Goal: Task Accomplishment & Management: Manage account settings

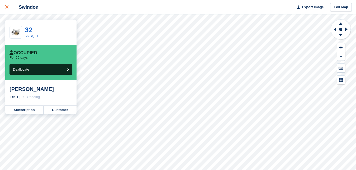
click at [5, 6] on icon at bounding box center [6, 6] width 3 height 3
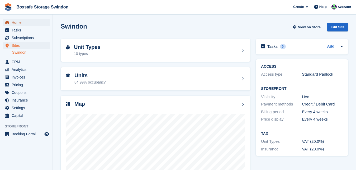
click at [19, 24] on span "Home" at bounding box center [28, 22] width 32 height 7
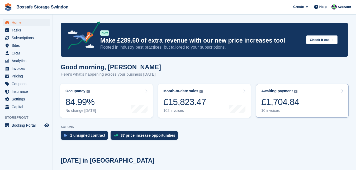
click at [275, 105] on div "£1,704.84" at bounding box center [280, 101] width 38 height 11
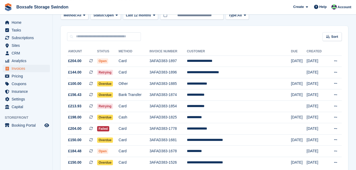
scroll to position [43, 0]
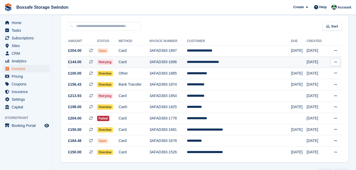
click at [222, 62] on td "**********" at bounding box center [239, 61] width 104 height 11
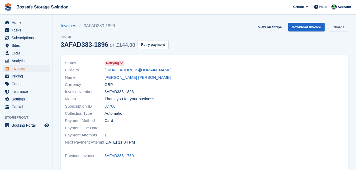
click at [335, 27] on link "Charge" at bounding box center [338, 27] width 19 height 9
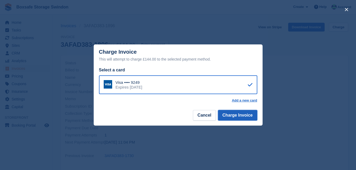
click at [235, 115] on button "Charge Invoice" at bounding box center [237, 115] width 39 height 11
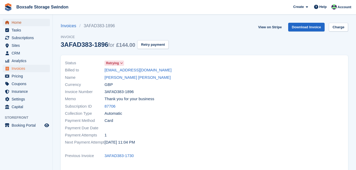
click at [17, 23] on span "Home" at bounding box center [28, 22] width 32 height 7
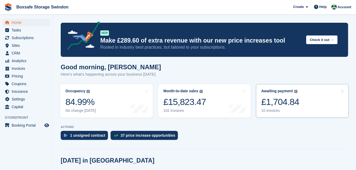
click at [271, 106] on div "£1,704.84" at bounding box center [280, 101] width 38 height 11
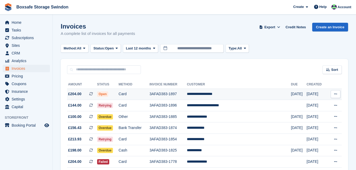
click at [230, 94] on td "**********" at bounding box center [239, 93] width 104 height 11
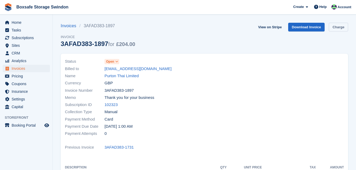
click at [337, 29] on link "Charge" at bounding box center [338, 27] width 19 height 9
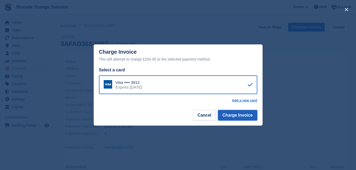
click at [236, 116] on button "Charge Invoice" at bounding box center [237, 115] width 39 height 11
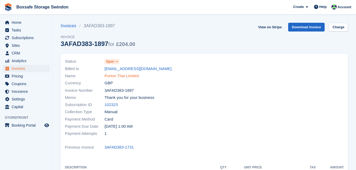
click at [123, 76] on link "Purton Thai Limited" at bounding box center [121, 76] width 34 height 6
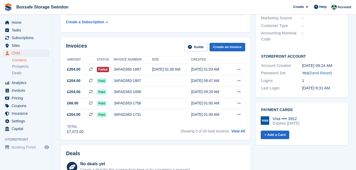
scroll to position [135, 0]
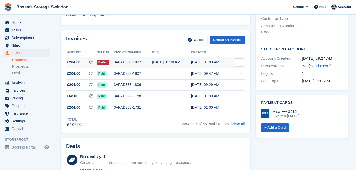
click at [134, 63] on div "3AFAD383-1897" at bounding box center [133, 62] width 38 height 6
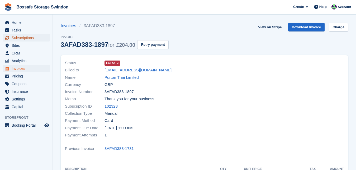
click at [28, 36] on span "Subscriptions" at bounding box center [28, 37] width 32 height 7
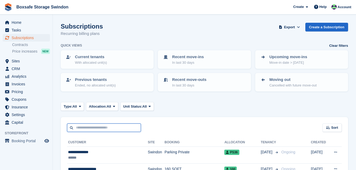
click at [87, 126] on input "text" at bounding box center [104, 127] width 74 height 9
type input "****"
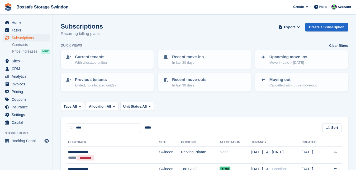
click at [59, 146] on section "Subscriptions Recurring billing plans Export Export Subscriptions Export a CSV …" at bounding box center [204, 103] width 303 height 206
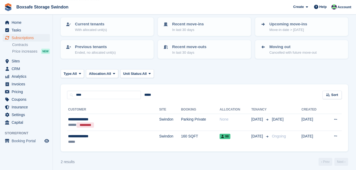
scroll to position [36, 0]
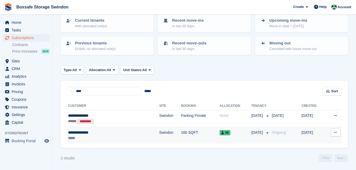
click at [76, 132] on div "**********" at bounding box center [97, 133] width 59 height 6
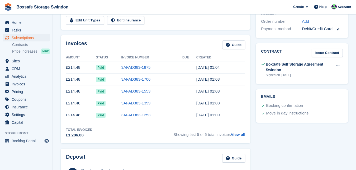
scroll to position [157, 0]
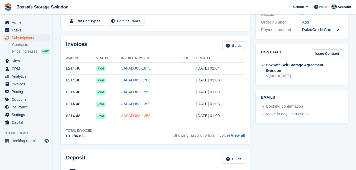
click at [135, 116] on link "3AFAD383-1253" at bounding box center [135, 115] width 29 height 4
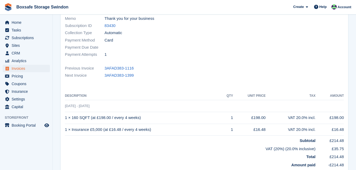
scroll to position [79, 0]
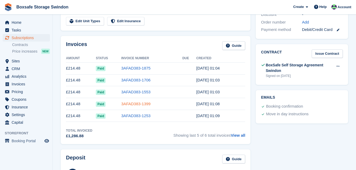
click at [124, 106] on link "3AFAD383-1399" at bounding box center [135, 103] width 29 height 4
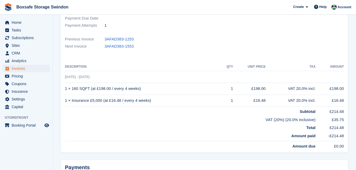
scroll to position [109, 0]
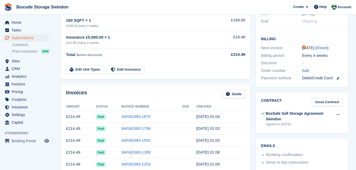
scroll to position [157, 0]
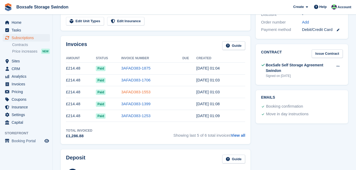
click at [135, 94] on link "3AFAD383-1553" at bounding box center [135, 91] width 29 height 4
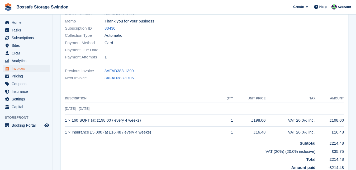
scroll to position [88, 0]
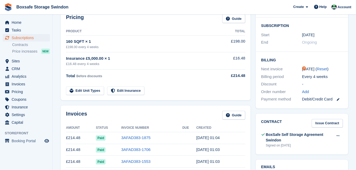
scroll to position [157, 0]
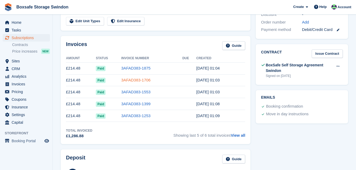
click at [130, 79] on link "3AFAD383-1706" at bounding box center [135, 80] width 29 height 4
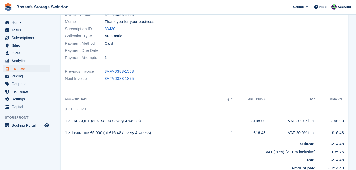
scroll to position [77, 0]
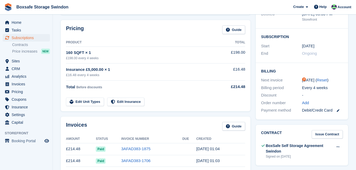
scroll to position [157, 0]
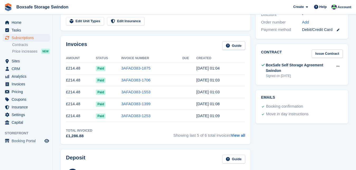
click at [130, 65] on td "3AFAD383-1875" at bounding box center [151, 68] width 61 height 12
click at [132, 69] on link "3AFAD383-1875" at bounding box center [135, 68] width 29 height 4
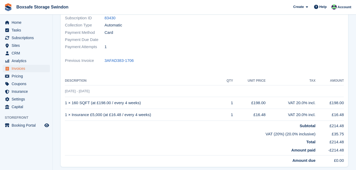
scroll to position [103, 0]
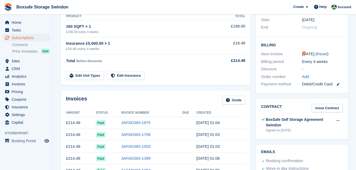
scroll to position [157, 0]
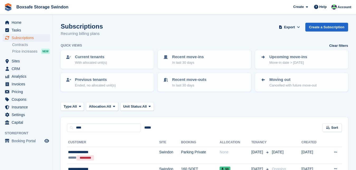
scroll to position [36, 0]
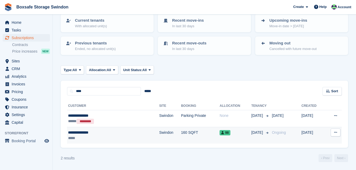
click at [85, 134] on div "**********" at bounding box center [97, 133] width 59 height 6
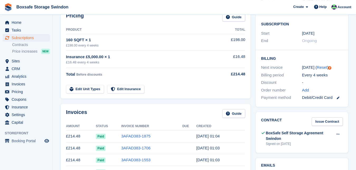
scroll to position [83, 0]
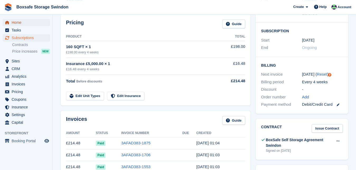
click at [22, 22] on span "Home" at bounding box center [28, 22] width 32 height 7
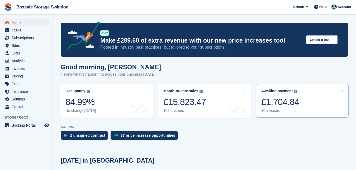
click at [277, 99] on div "£1,704.84" at bounding box center [280, 101] width 38 height 11
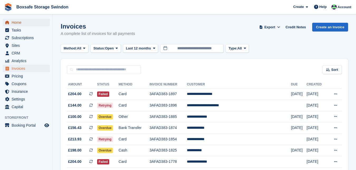
click at [23, 24] on span "Home" at bounding box center [28, 22] width 32 height 7
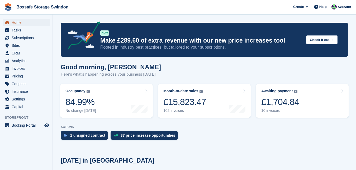
click at [33, 21] on span "Home" at bounding box center [28, 22] width 32 height 7
click at [22, 19] on span "Home" at bounding box center [28, 22] width 32 height 7
click at [279, 103] on div "£1,704.84" at bounding box center [280, 101] width 38 height 11
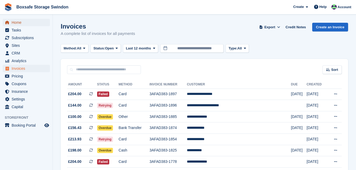
click at [14, 21] on span "Home" at bounding box center [28, 22] width 32 height 7
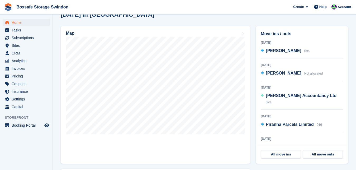
scroll to position [40, 0]
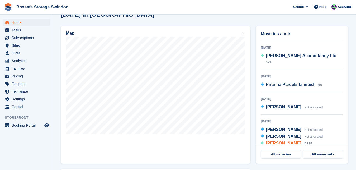
click at [287, 141] on span "[PERSON_NAME]" at bounding box center [283, 143] width 35 height 4
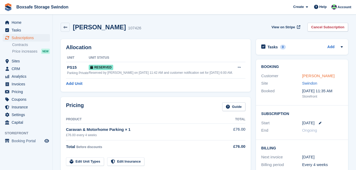
click at [312, 75] on link "[PERSON_NAME]" at bounding box center [318, 75] width 32 height 4
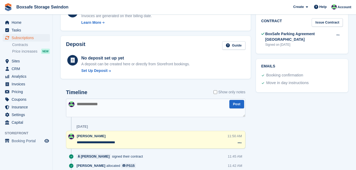
scroll to position [202, 0]
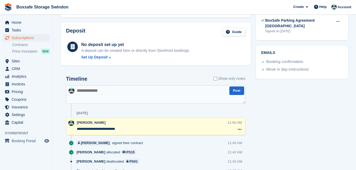
click at [92, 94] on textarea at bounding box center [155, 94] width 179 height 18
type textarea "**********"
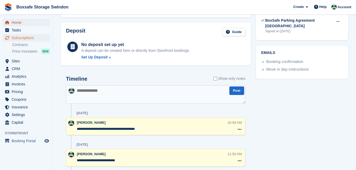
click at [23, 20] on span "Home" at bounding box center [28, 22] width 32 height 7
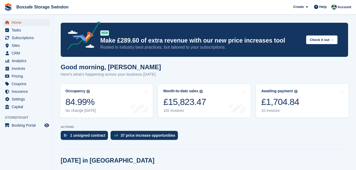
click at [20, 23] on span "Home" at bounding box center [28, 22] width 32 height 7
